Goal: Task Accomplishment & Management: Complete application form

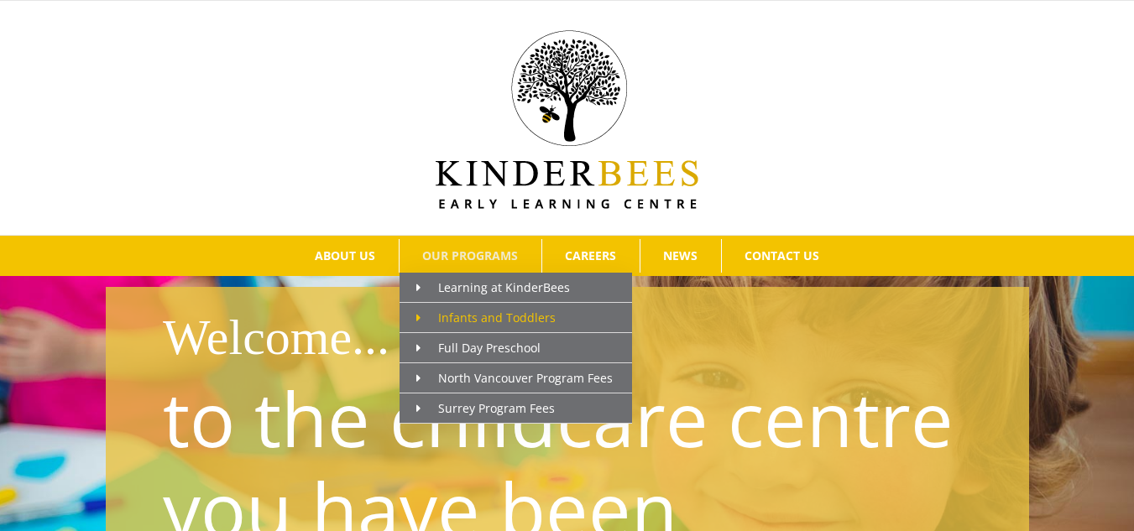
click at [520, 314] on span "Infants and Toddlers" at bounding box center [485, 318] width 139 height 16
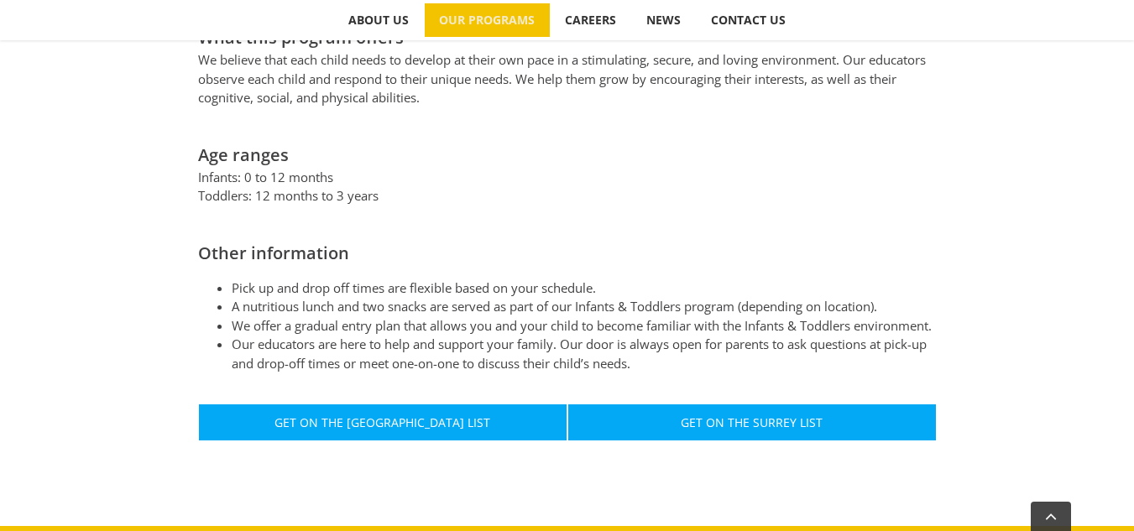
scroll to position [839, 0]
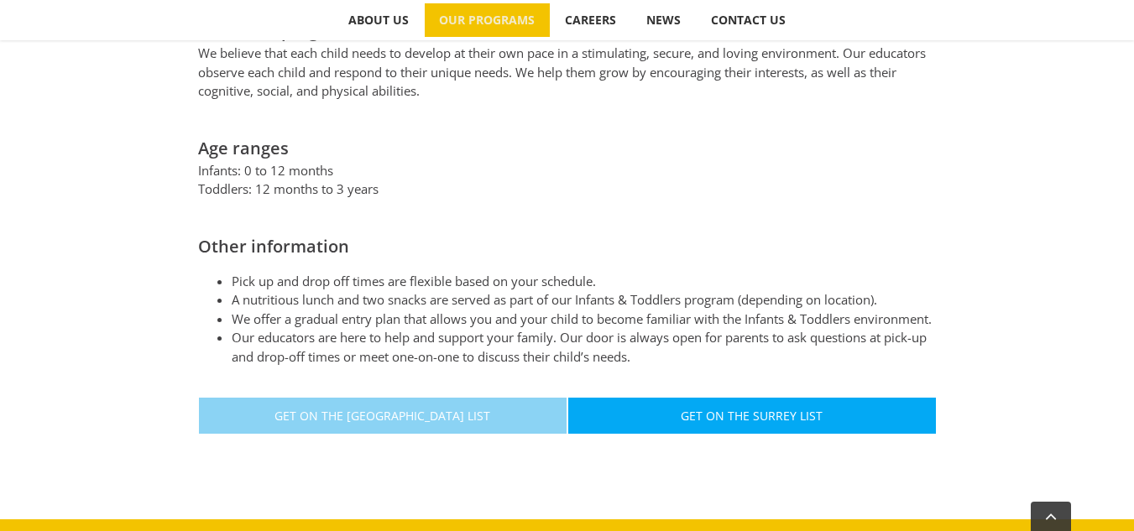
click at [499, 409] on link "Get On The North Vancouver List" at bounding box center [382, 416] width 369 height 38
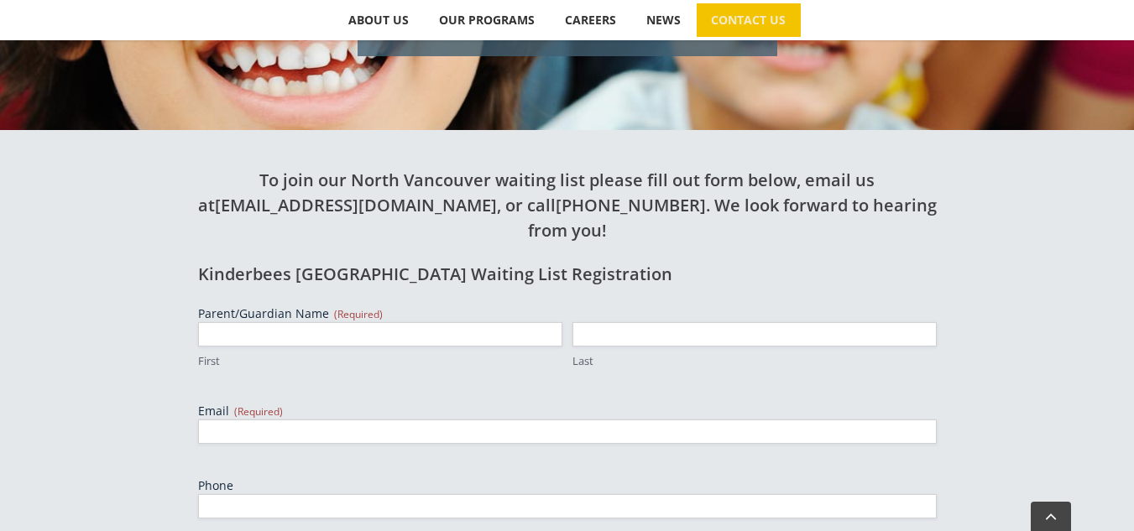
scroll to position [587, 0]
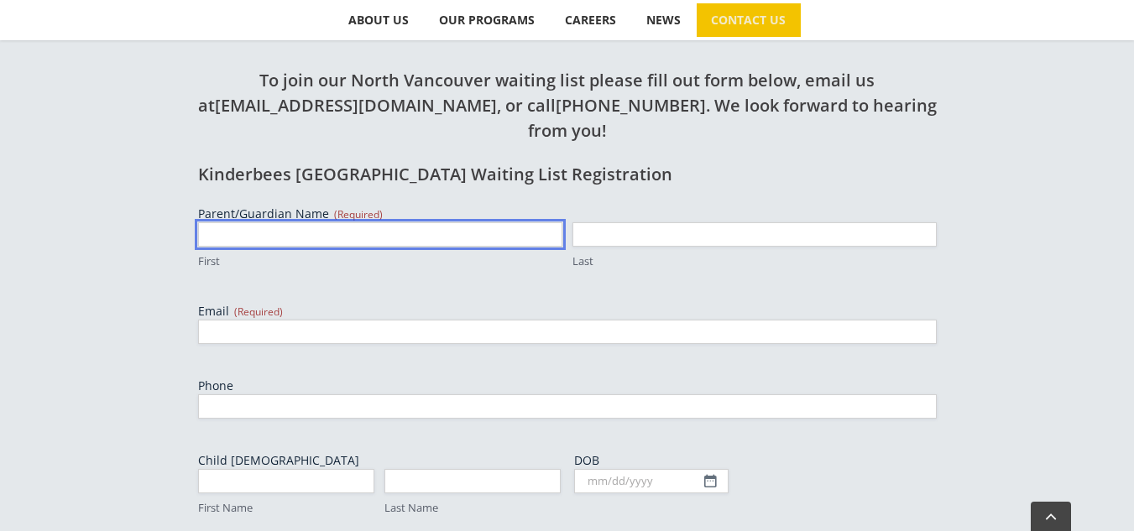
click at [312, 222] on input "First" at bounding box center [380, 234] width 364 height 24
type input "g"
type input "Giovanny"
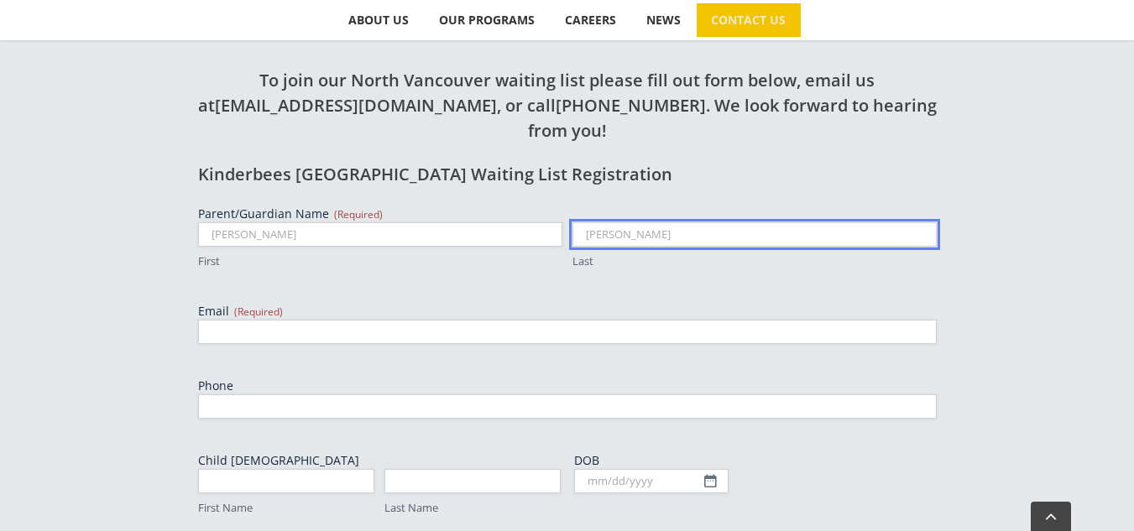
type input "Vanegas"
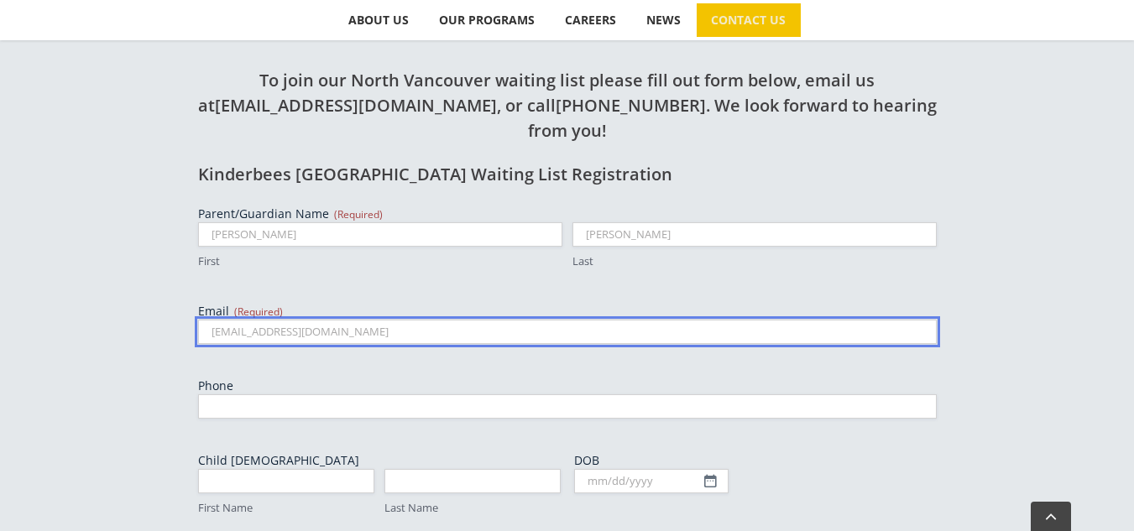
type input "giofervan@gmail.com"
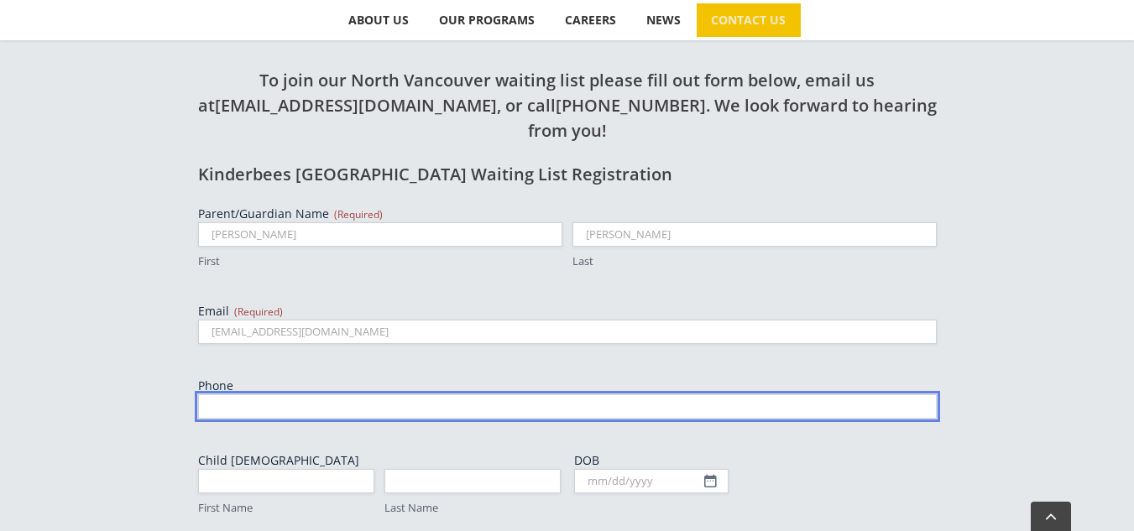
click at [264, 394] on input "Phone" at bounding box center [567, 406] width 739 height 24
type input "6043398960"
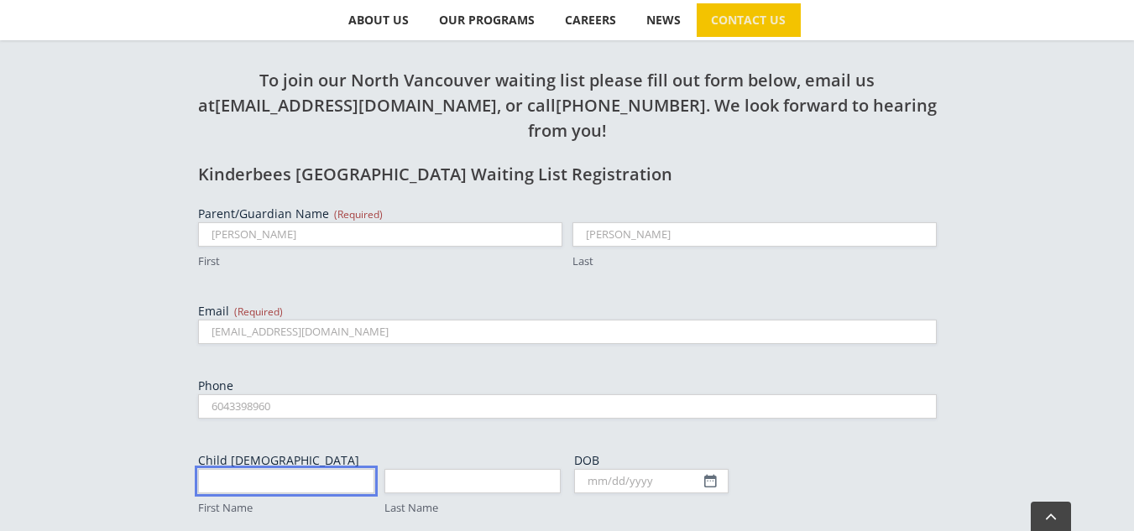
click at [285, 469] on input "First Name" at bounding box center [286, 481] width 176 height 24
type input "Alice"
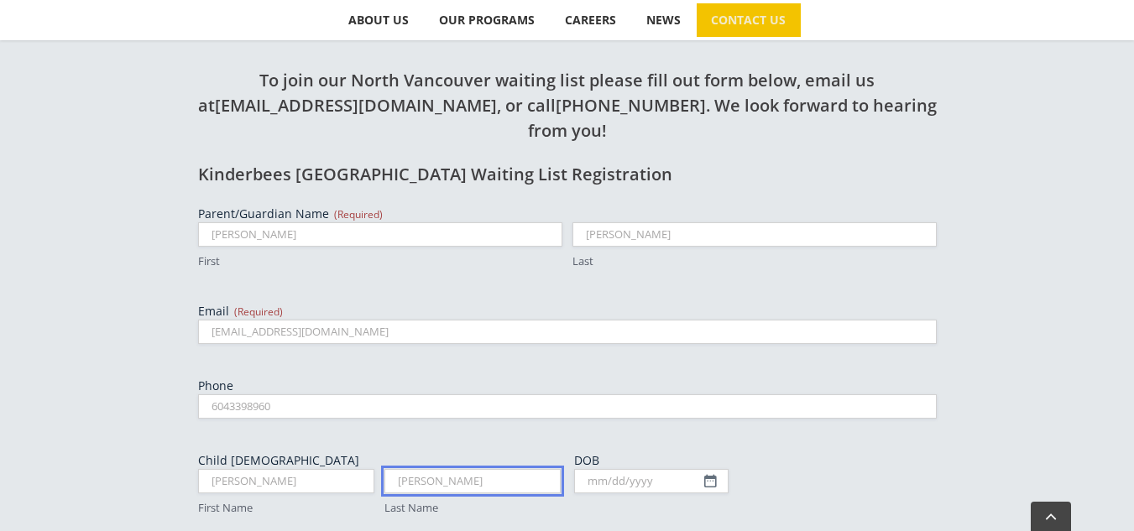
type input "Vanegas"
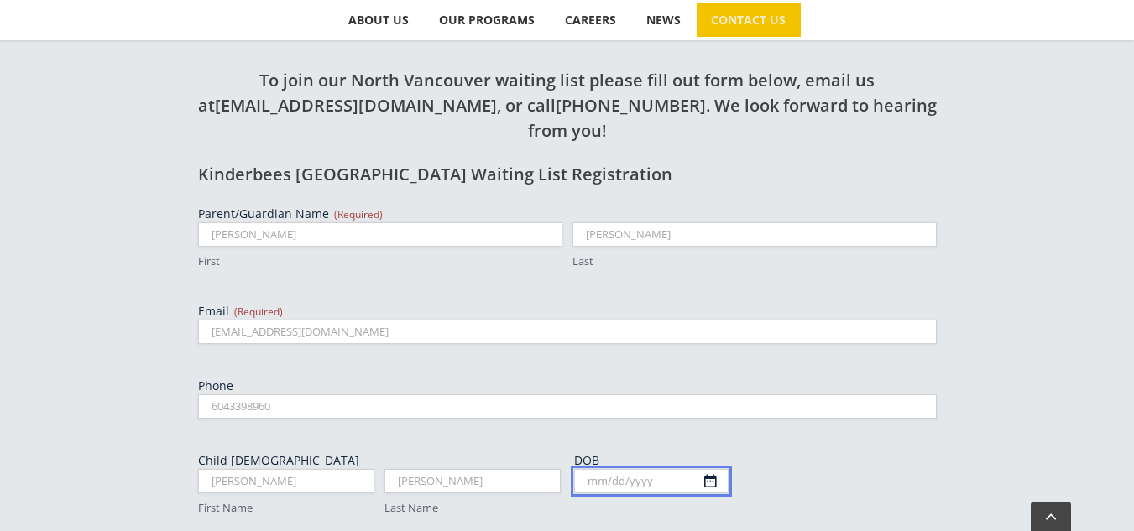
click at [712, 469] on input "DOB" at bounding box center [651, 481] width 154 height 24
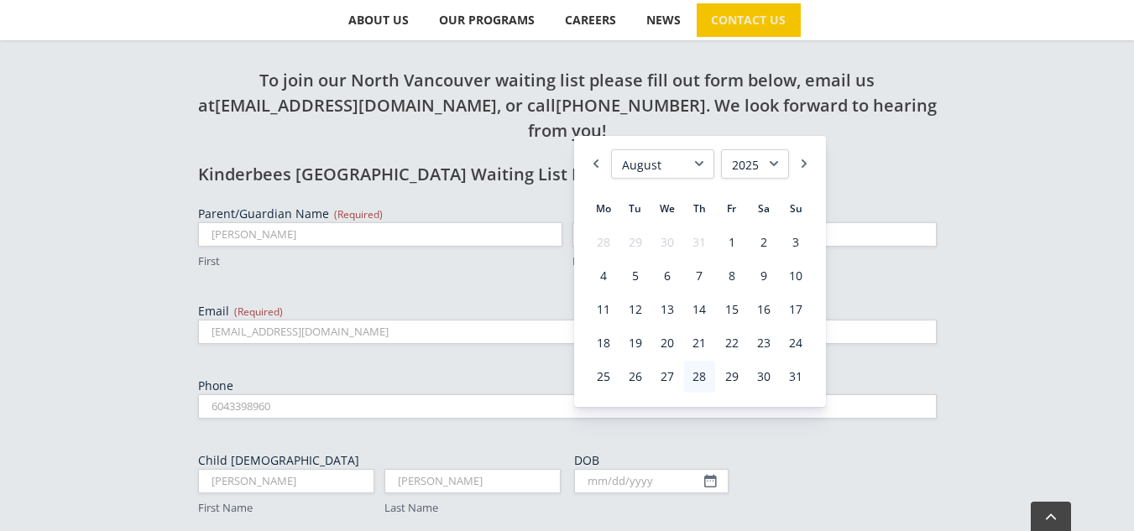
click at [780, 164] on select "1925 1926 1927 1928 1929 1930 1931 1932 1933 1934 1935 1936 1937 1938 1939 1940…" at bounding box center [755, 163] width 68 height 29
click at [688, 167] on select "January February March April May June July August September October November De…" at bounding box center [662, 163] width 103 height 29
click at [794, 342] on link "25" at bounding box center [795, 343] width 30 height 32
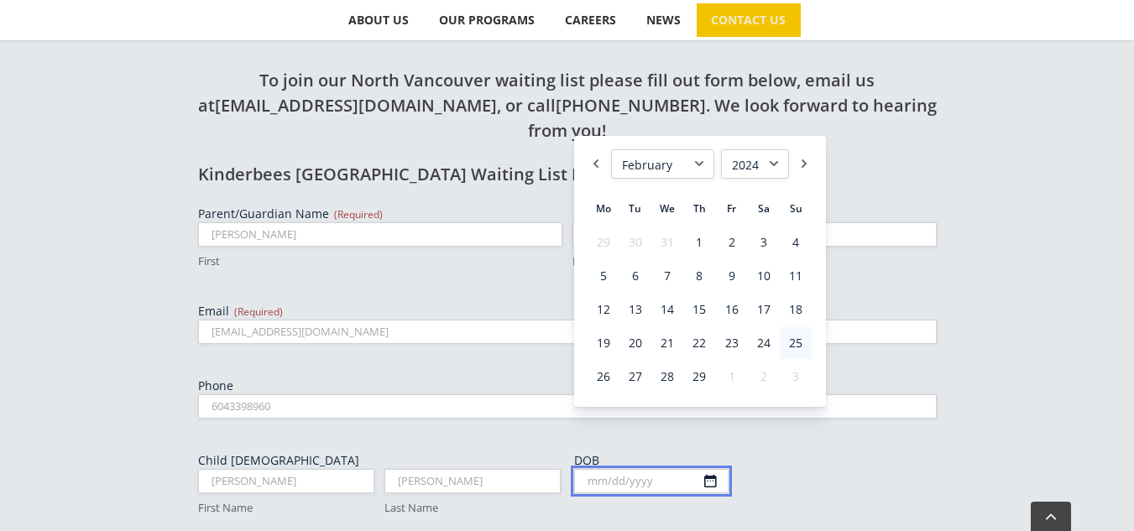
type input "02/25/2024"
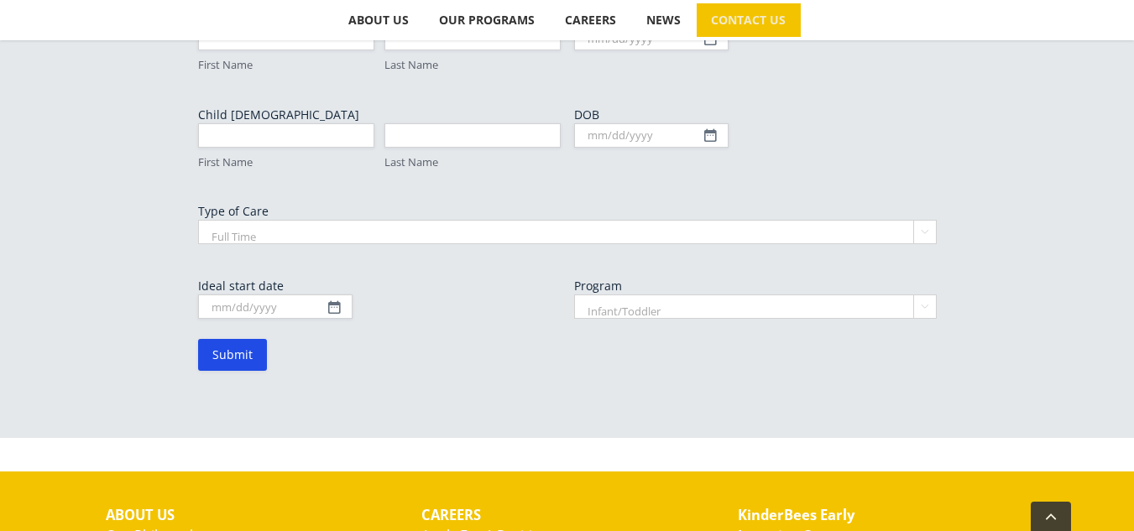
scroll to position [1091, 0]
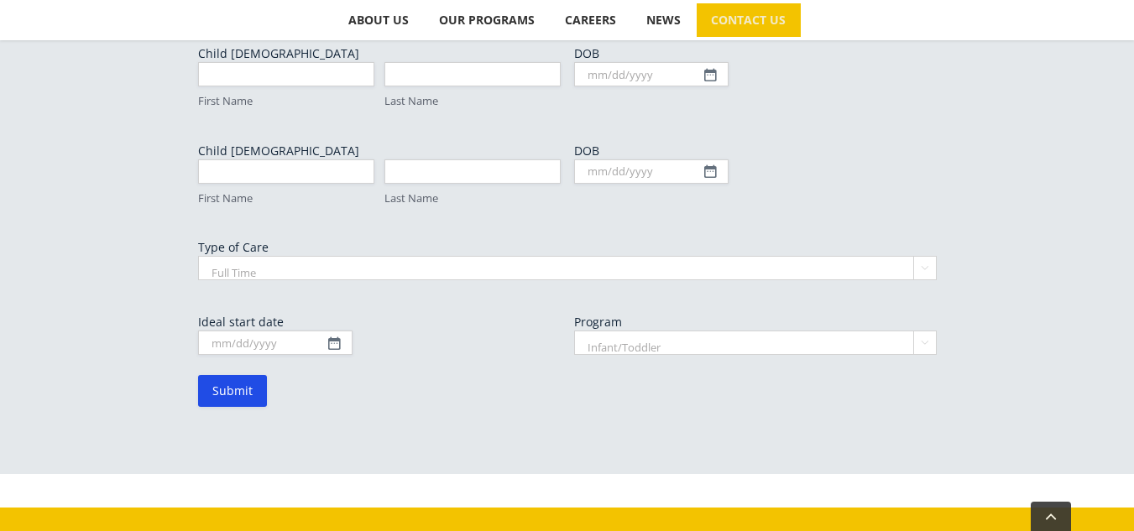
click at [371, 256] on select "Full Time Part Time" at bounding box center [567, 268] width 739 height 24
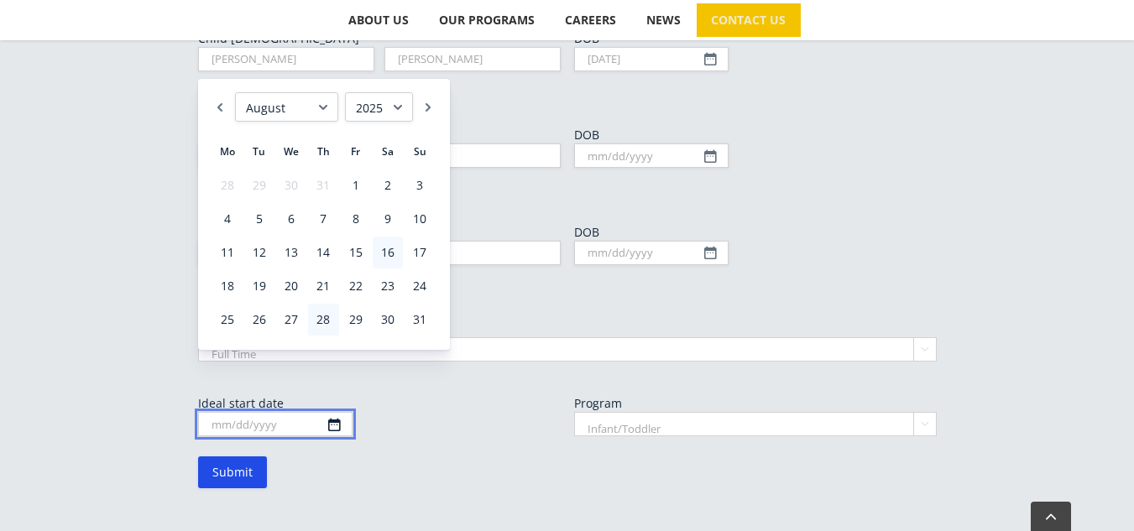
scroll to position [923, 0]
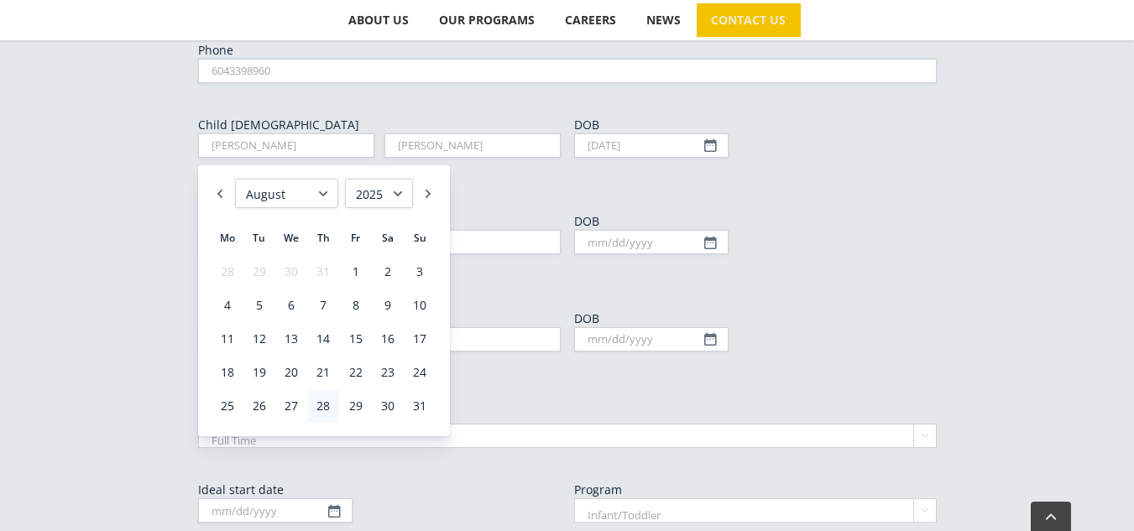
click at [320, 199] on select "January February March April May June July August September October November De…" at bounding box center [286, 193] width 103 height 29
click at [227, 265] on link "1" at bounding box center [227, 272] width 30 height 32
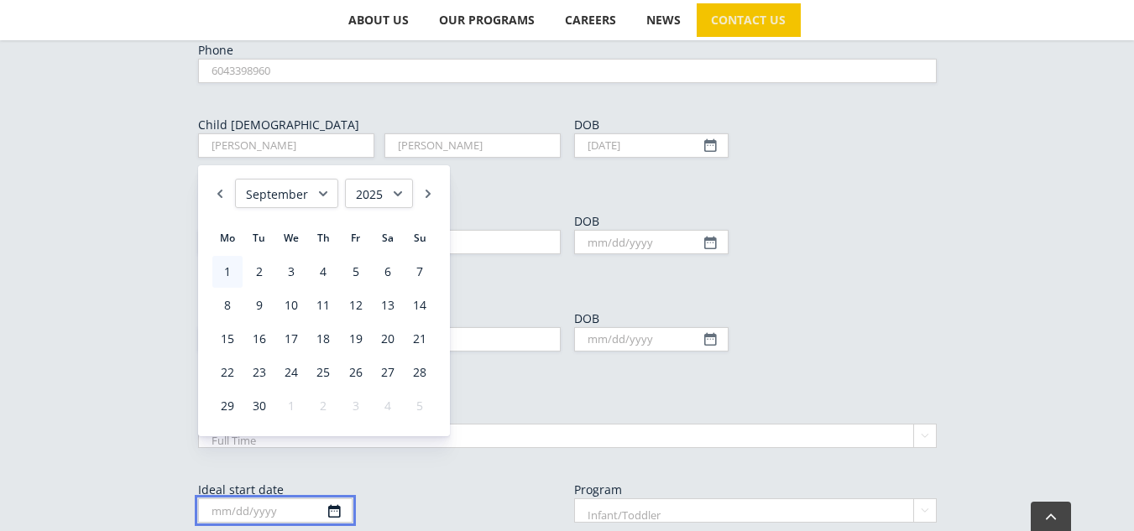
type input "09/01/2025"
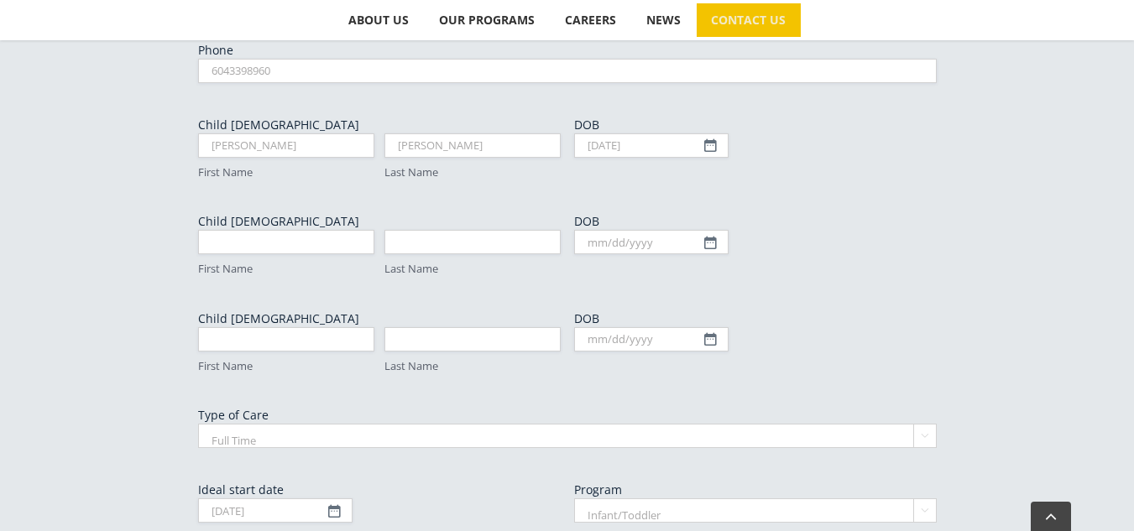
click at [628, 499] on select "Infant/Toddler Preschool" at bounding box center [755, 511] width 363 height 24
click at [629, 499] on select "Infant/Toddler Preschool" at bounding box center [755, 511] width 363 height 24
